Goal: Task Accomplishment & Management: Use online tool/utility

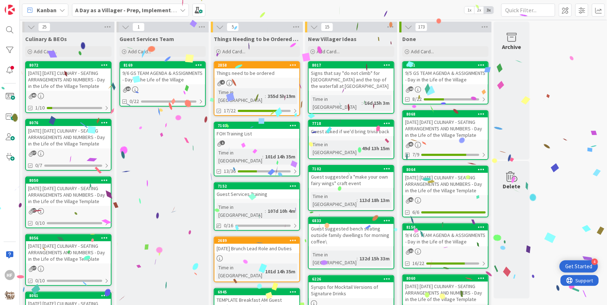
click at [75, 86] on div "[DATE] [DATE] CULINARY - SEATING ARRANGEMENTS AND NUMBERS - Day in the Life of …" at bounding box center [68, 79] width 85 height 22
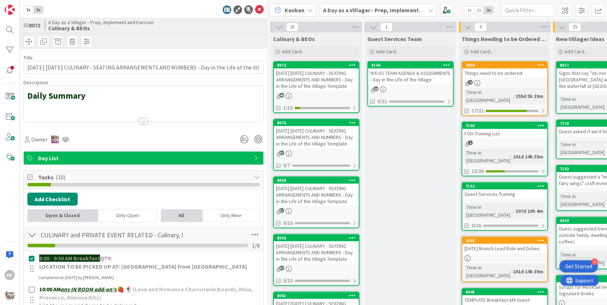
click at [110, 118] on div at bounding box center [144, 112] width 240 height 18
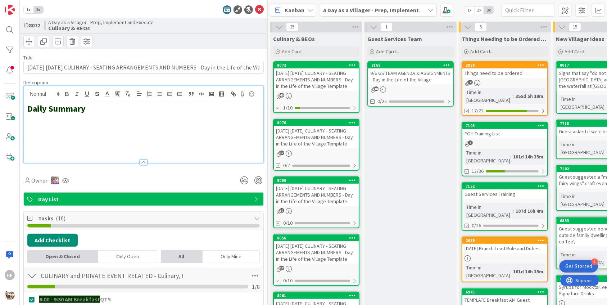
click at [74, 124] on h2 at bounding box center [143, 129] width 232 height 10
click at [66, 118] on h2 at bounding box center [143, 119] width 232 height 10
click at [211, 93] on polyline "button" at bounding box center [211, 94] width 3 height 2
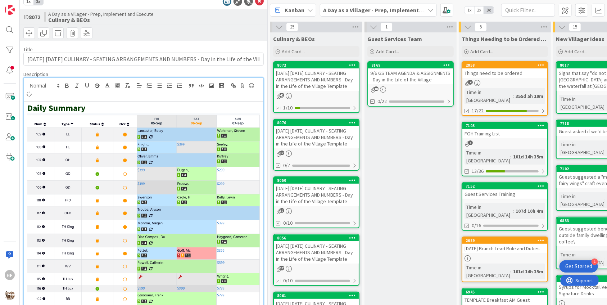
scroll to position [8, 0]
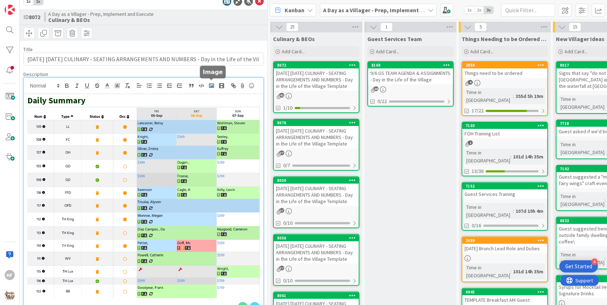
click at [211, 85] on polyline "button" at bounding box center [211, 86] width 3 height 2
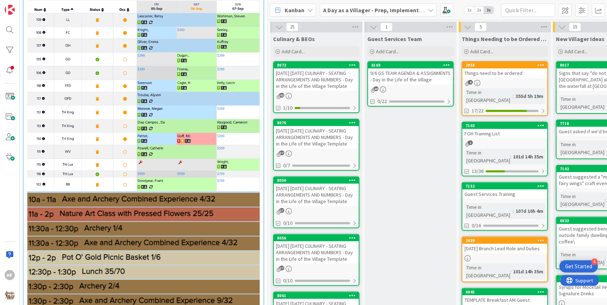
scroll to position [0, 0]
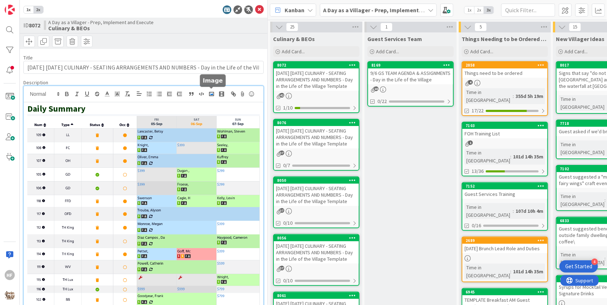
click at [213, 93] on icon "button" at bounding box center [211, 94] width 6 height 6
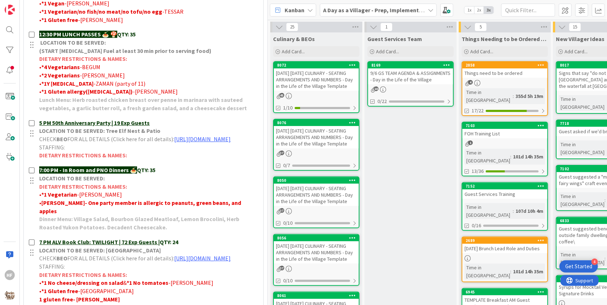
scroll to position [1042, 0]
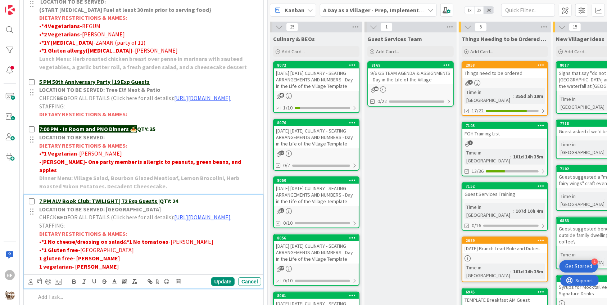
click at [187, 205] on p "7 PM ALV Book Club: TWILIGHT | 72 Exp Guests | QTY: 24" at bounding box center [148, 201] width 219 height 8
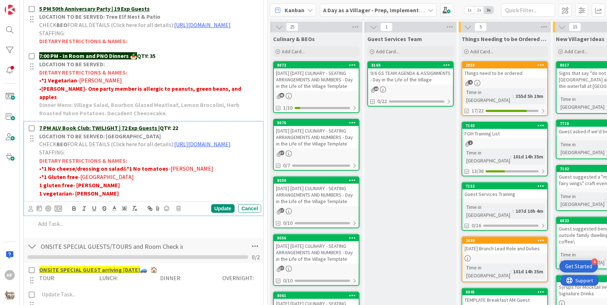
scroll to position [1114, 0]
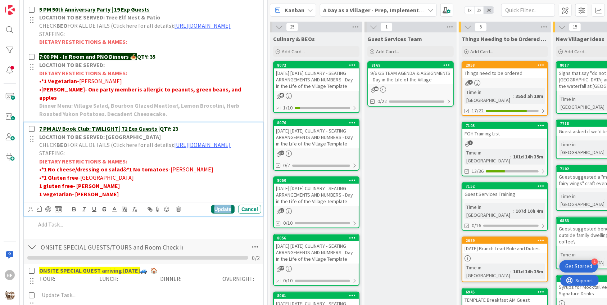
click at [220, 213] on div "Update" at bounding box center [222, 209] width 23 height 9
